Goal: Obtain resource: Download file/media

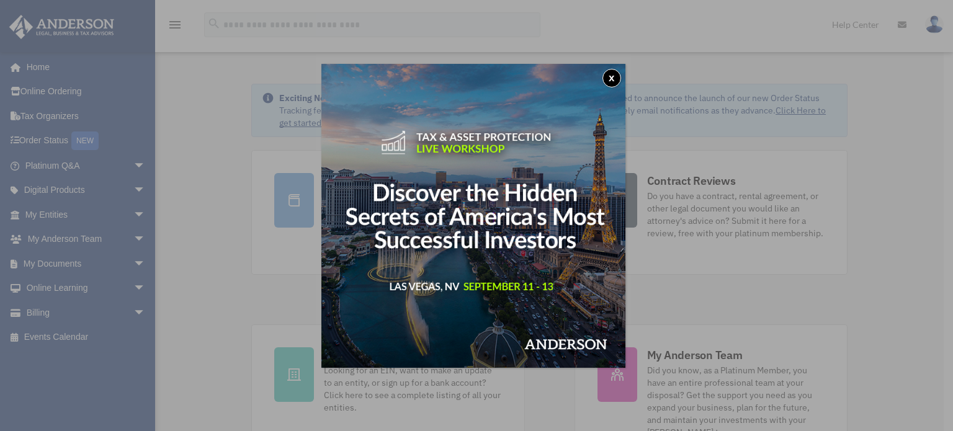
click at [607, 79] on button "x" at bounding box center [611, 78] width 19 height 19
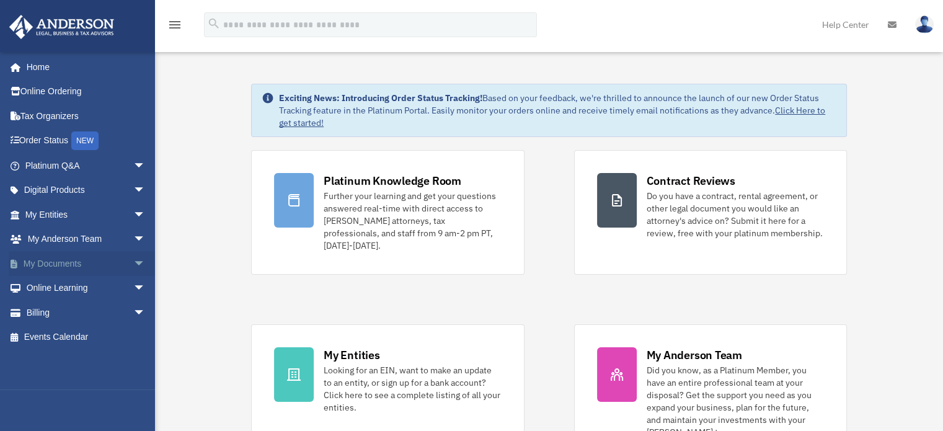
click at [133, 262] on span "arrow_drop_down" at bounding box center [145, 263] width 25 height 25
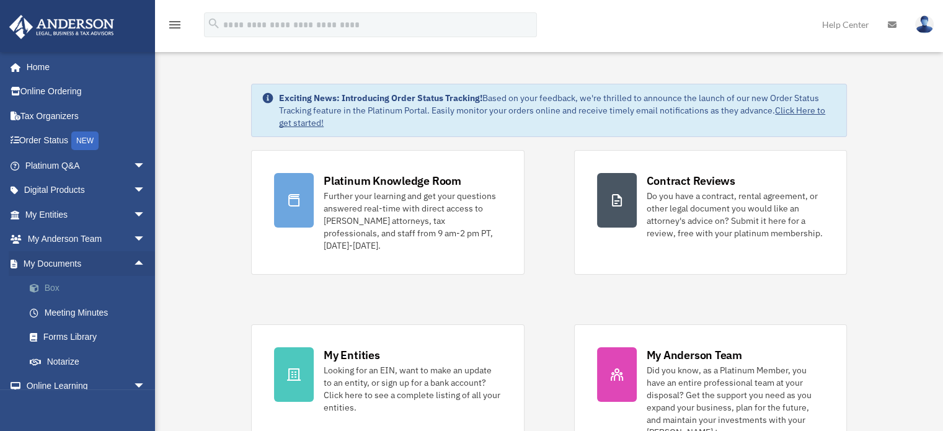
click at [53, 291] on link "Box" at bounding box center [90, 288] width 147 height 25
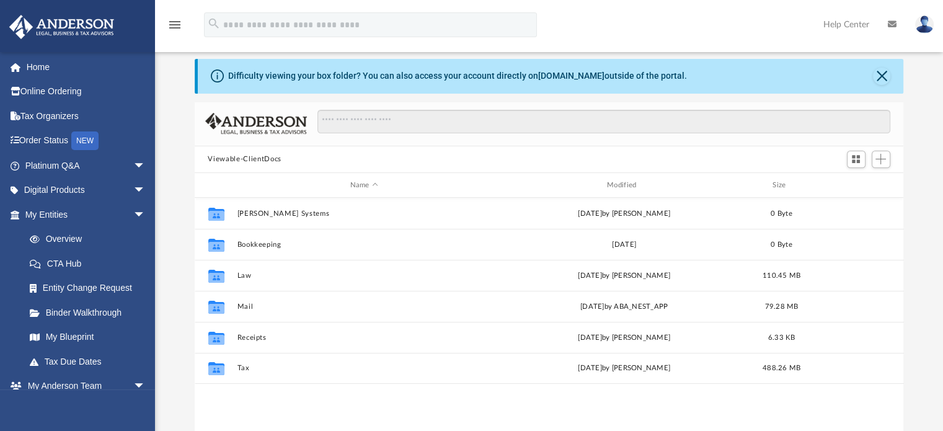
scroll to position [35, 0]
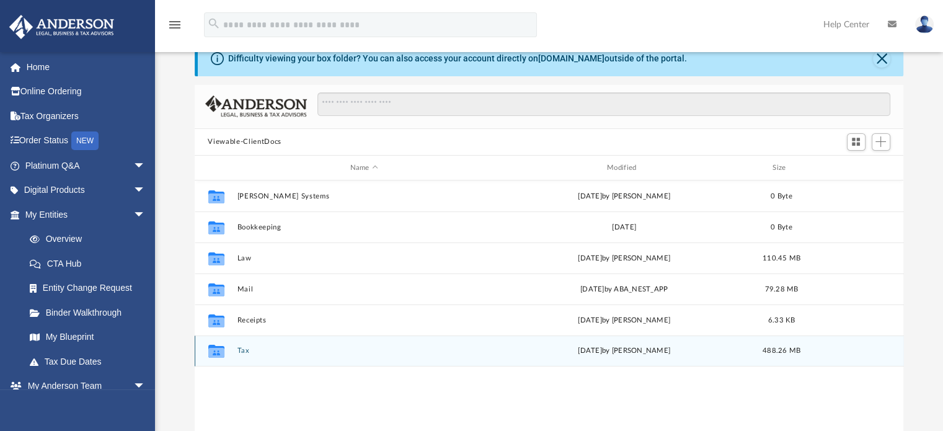
click at [241, 350] on button "Tax" at bounding box center [364, 351] width 254 height 8
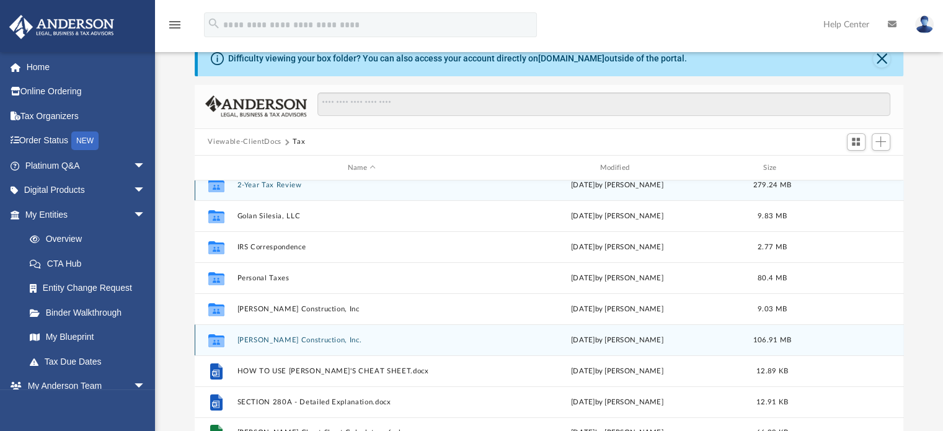
scroll to position [22, 0]
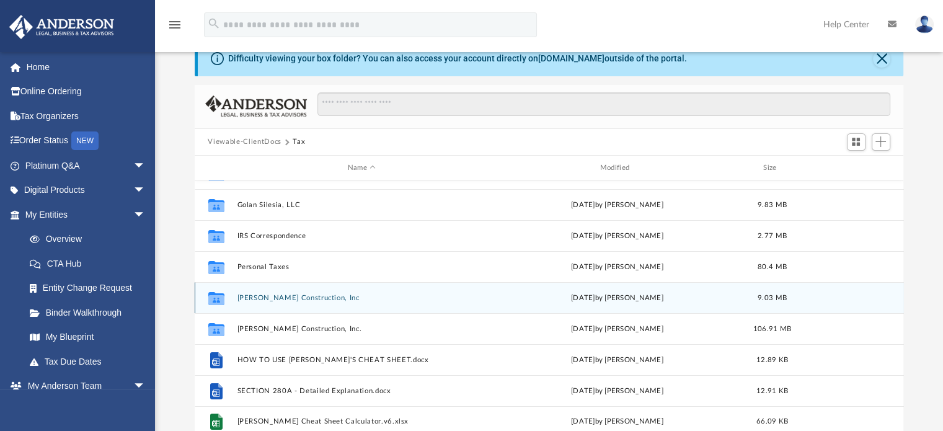
click at [272, 299] on button "[PERSON_NAME] Construction, Inc" at bounding box center [362, 298] width 250 height 8
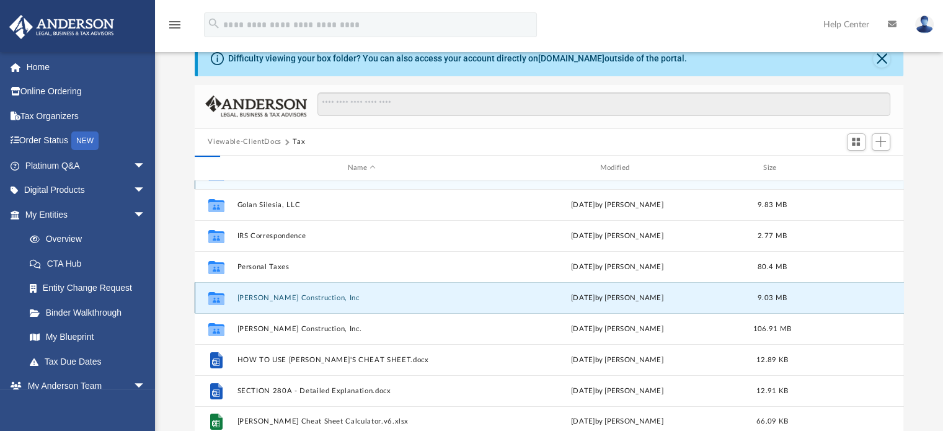
scroll to position [0, 0]
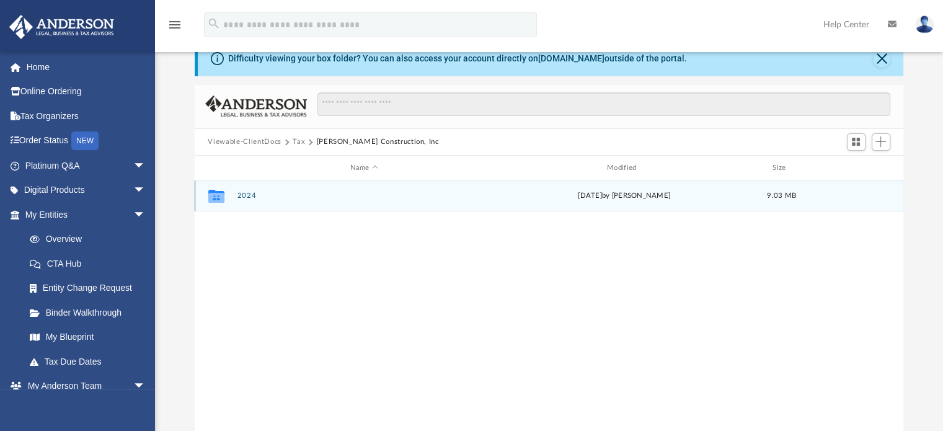
click at [246, 193] on button "2024" at bounding box center [364, 196] width 254 height 8
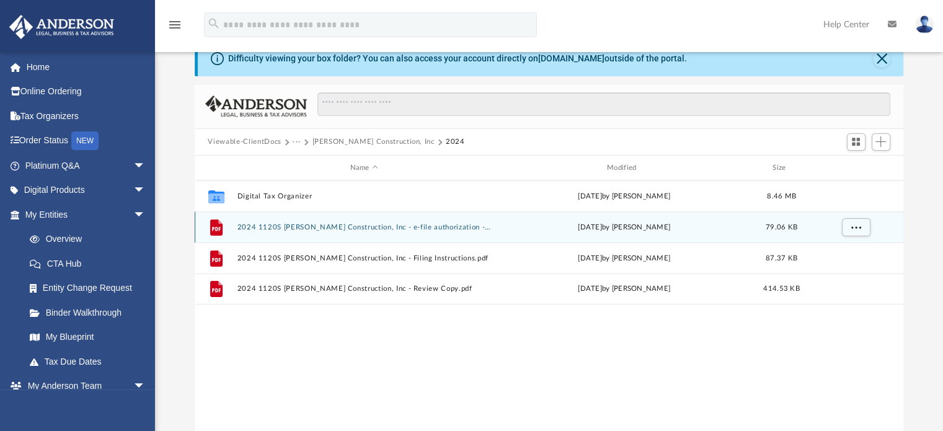
click at [460, 228] on button "2024 1120S [PERSON_NAME] Construction, Inc - e-file authorization - please sign…" at bounding box center [364, 227] width 254 height 8
